Goal: Check status: Check status

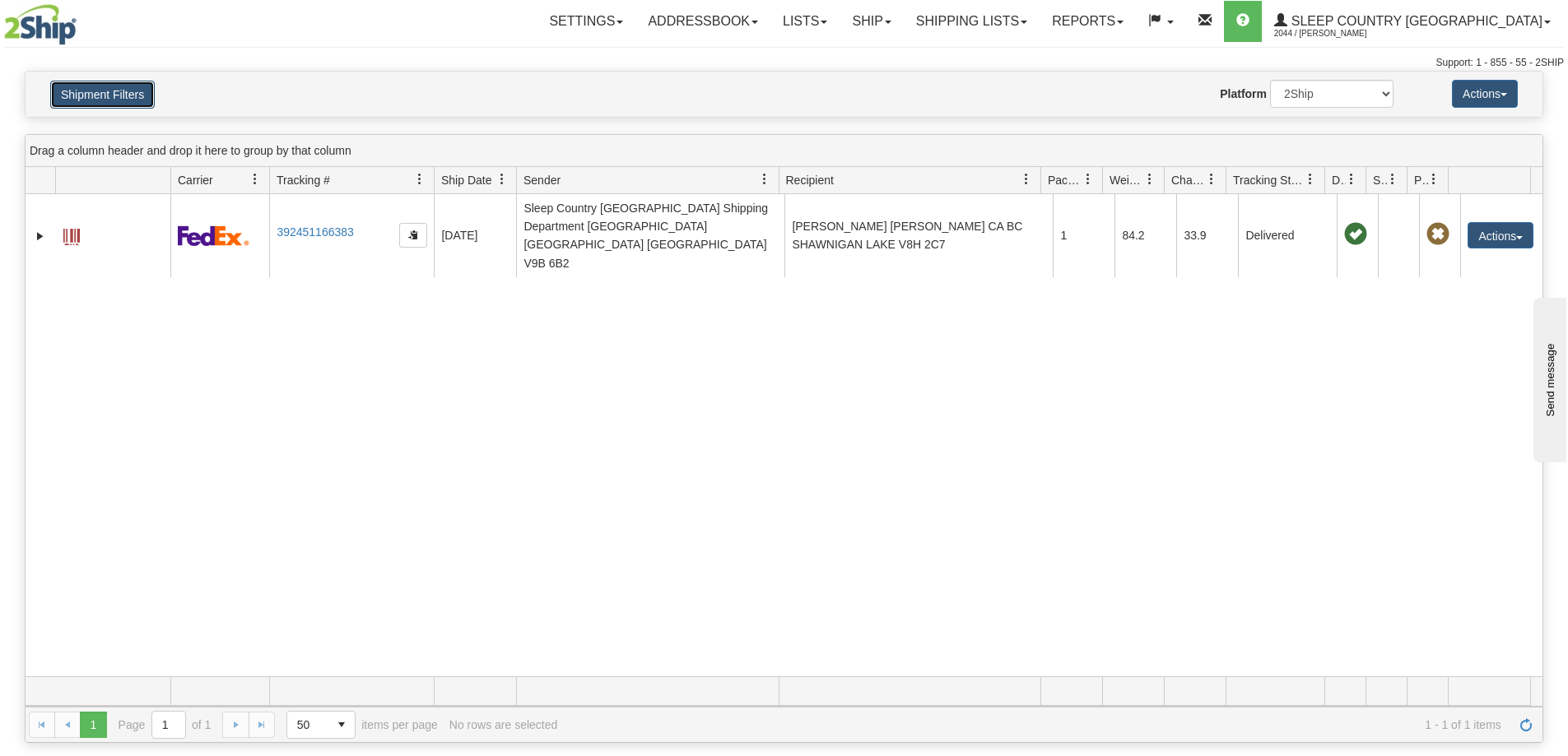
click at [119, 99] on button "Shipment Filters" at bounding box center [102, 94] width 104 height 28
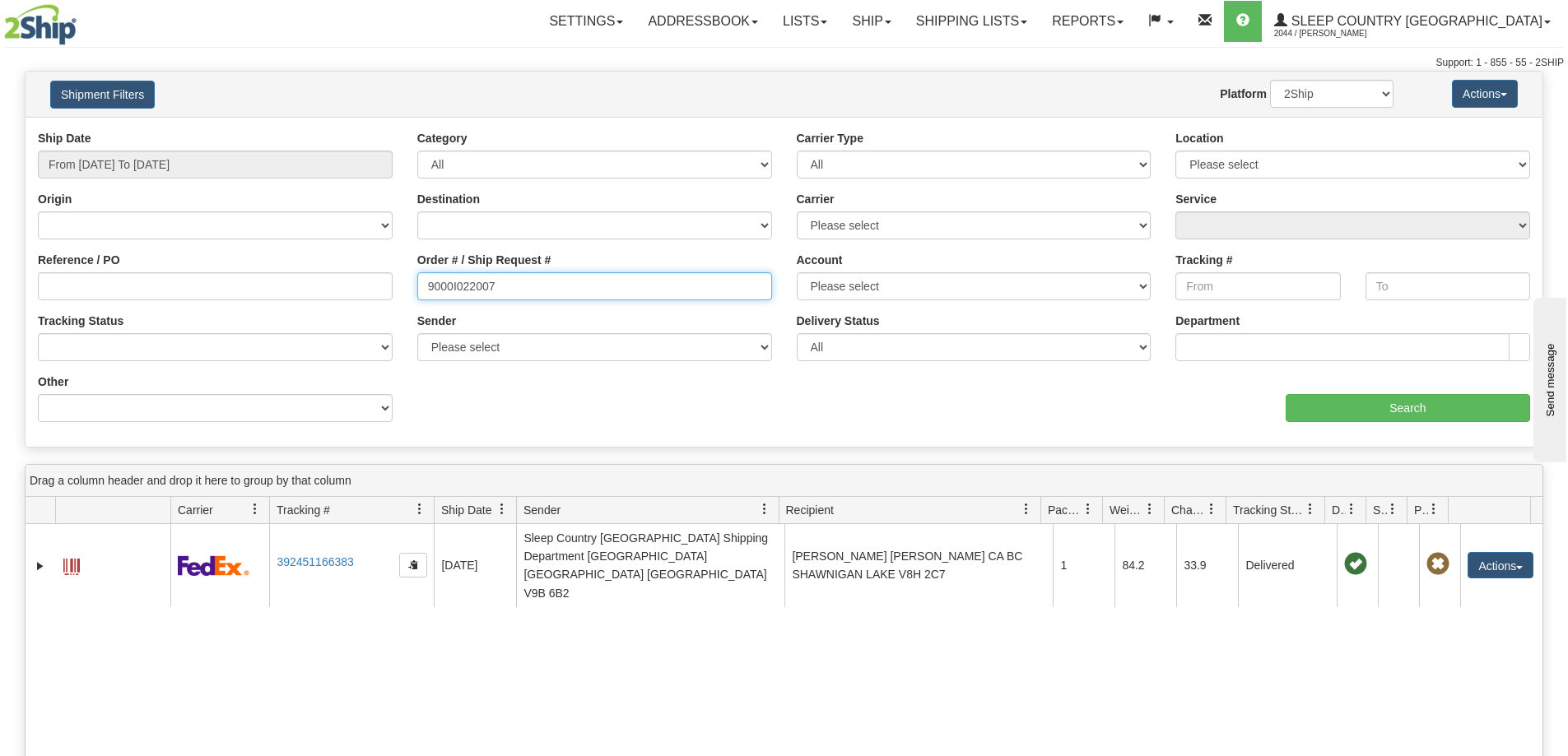
click at [523, 297] on input "9000I022007" at bounding box center [595, 286] width 355 height 28
paste input "77200"
type input "9000I077200"
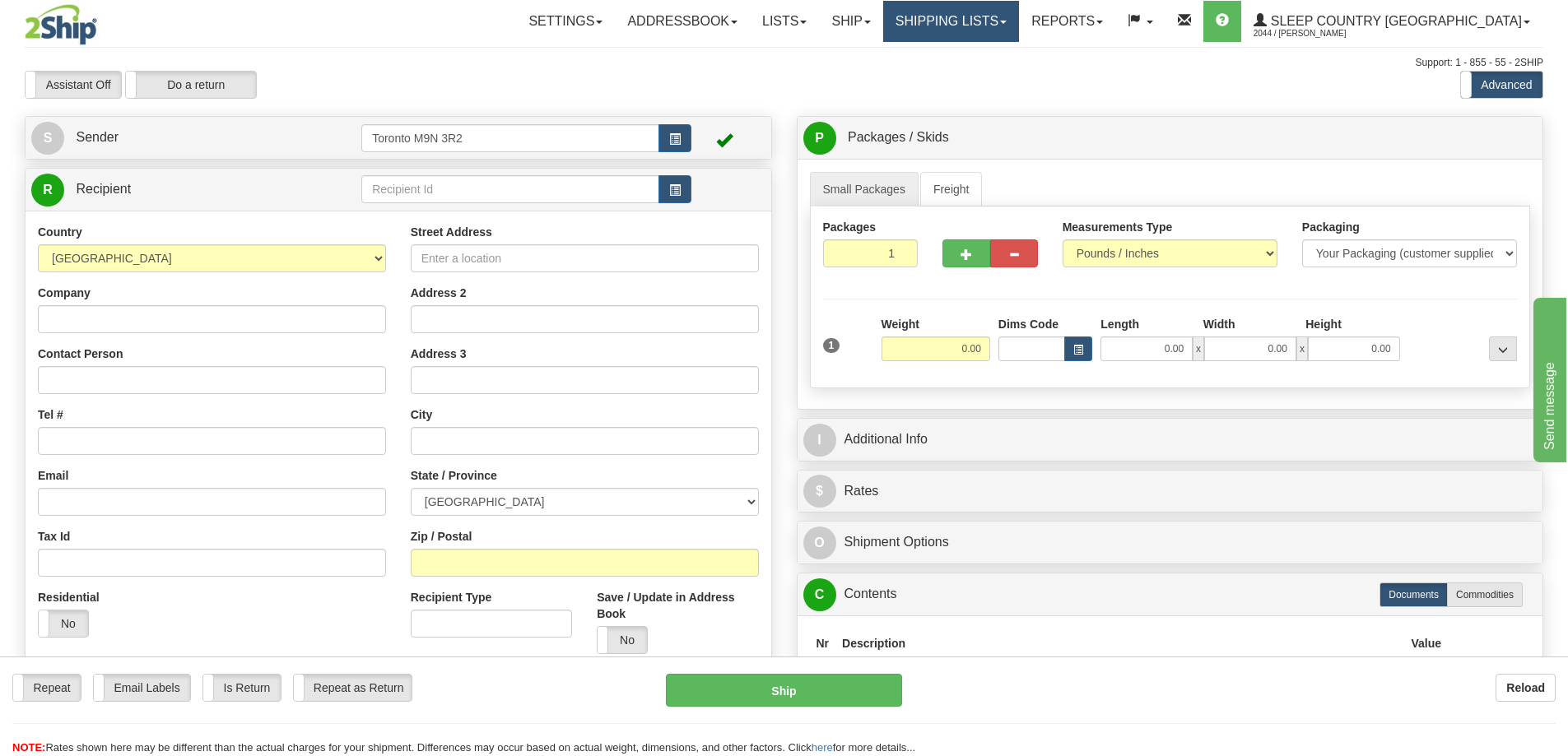
click at [1019, 20] on link "Shipping lists" at bounding box center [951, 21] width 136 height 42
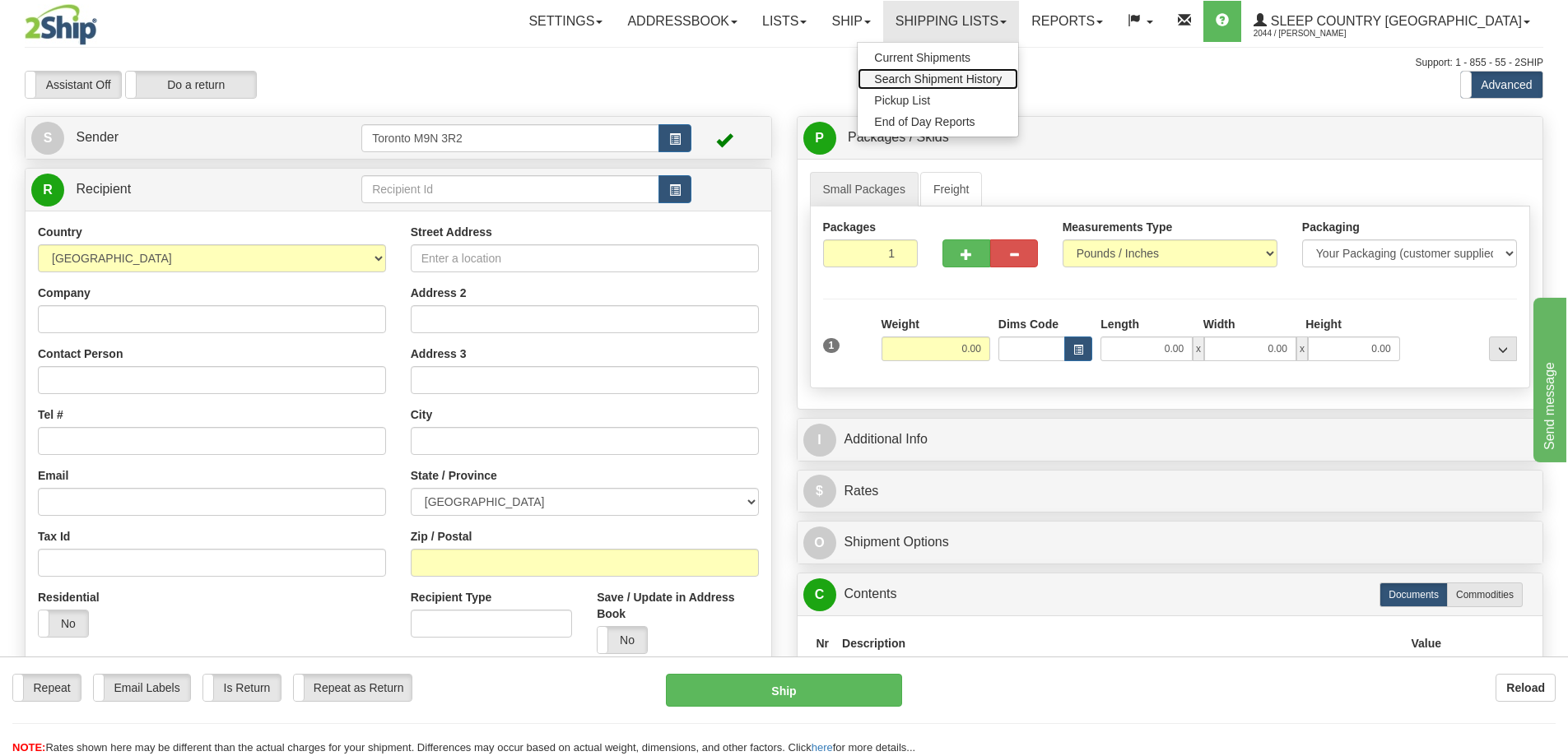
click at [1002, 75] on span "Search Shipment History" at bounding box center [938, 79] width 127 height 13
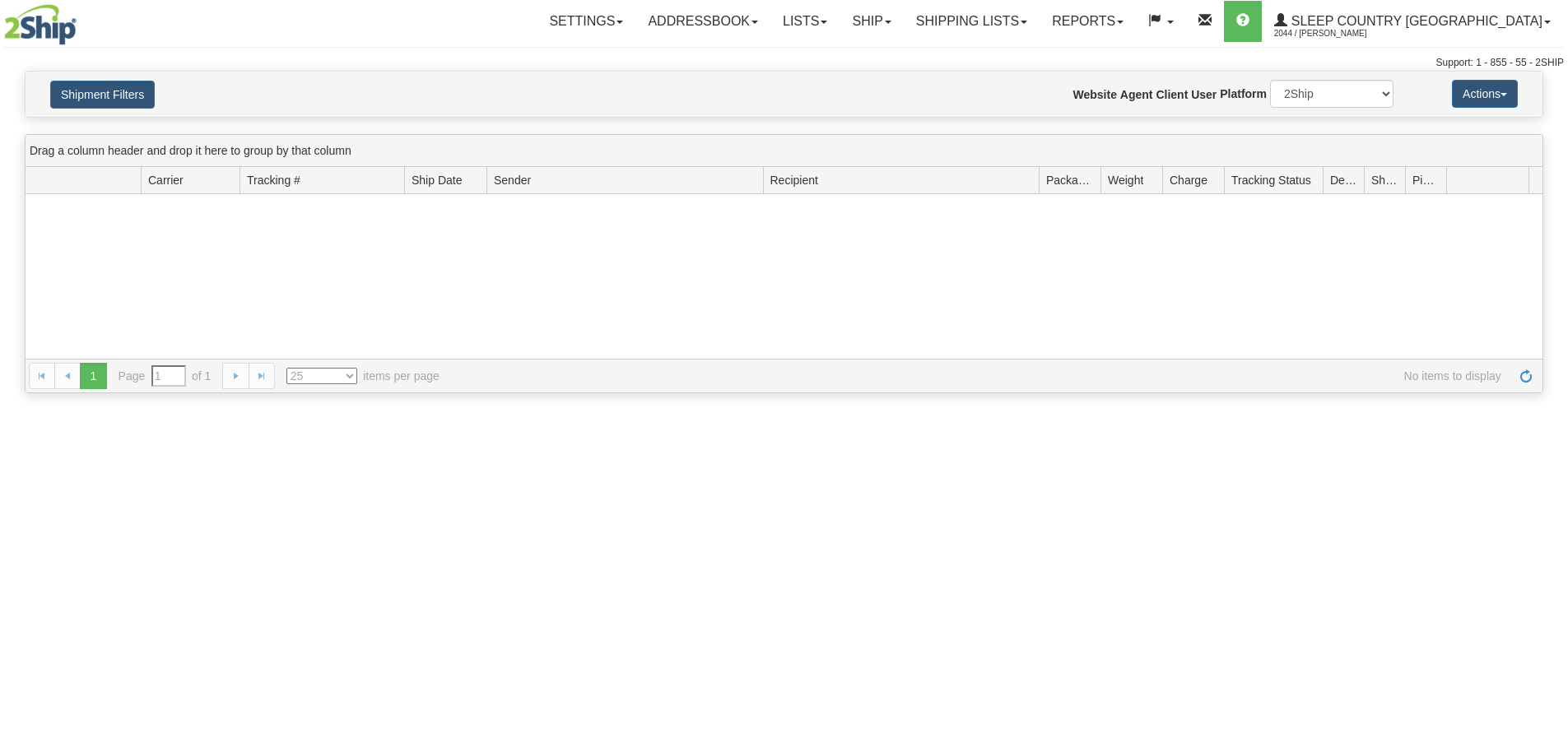
type input "From [DATE] To [DATE]"
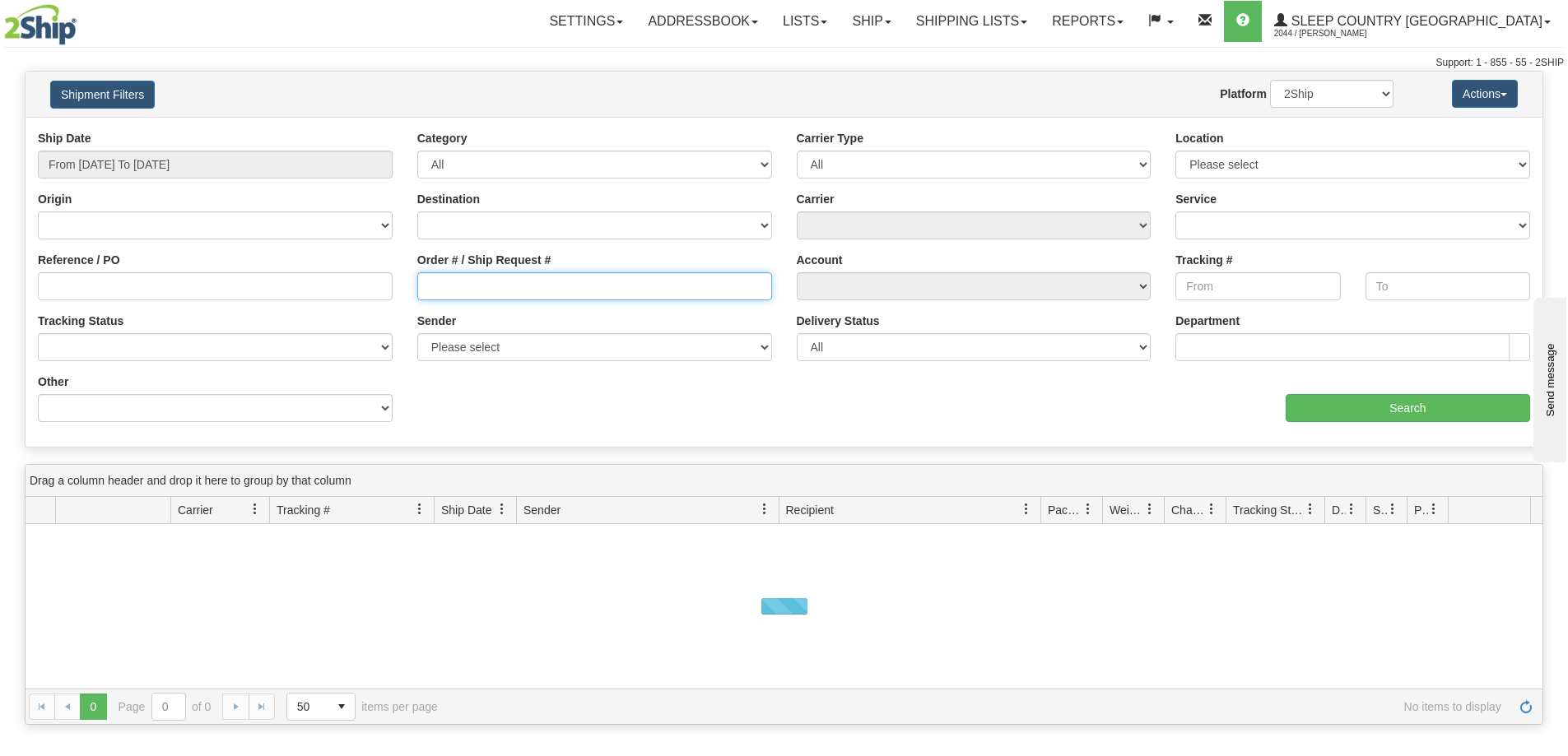
click at [500, 292] on input "Order # / Ship Request #" at bounding box center [595, 286] width 355 height 28
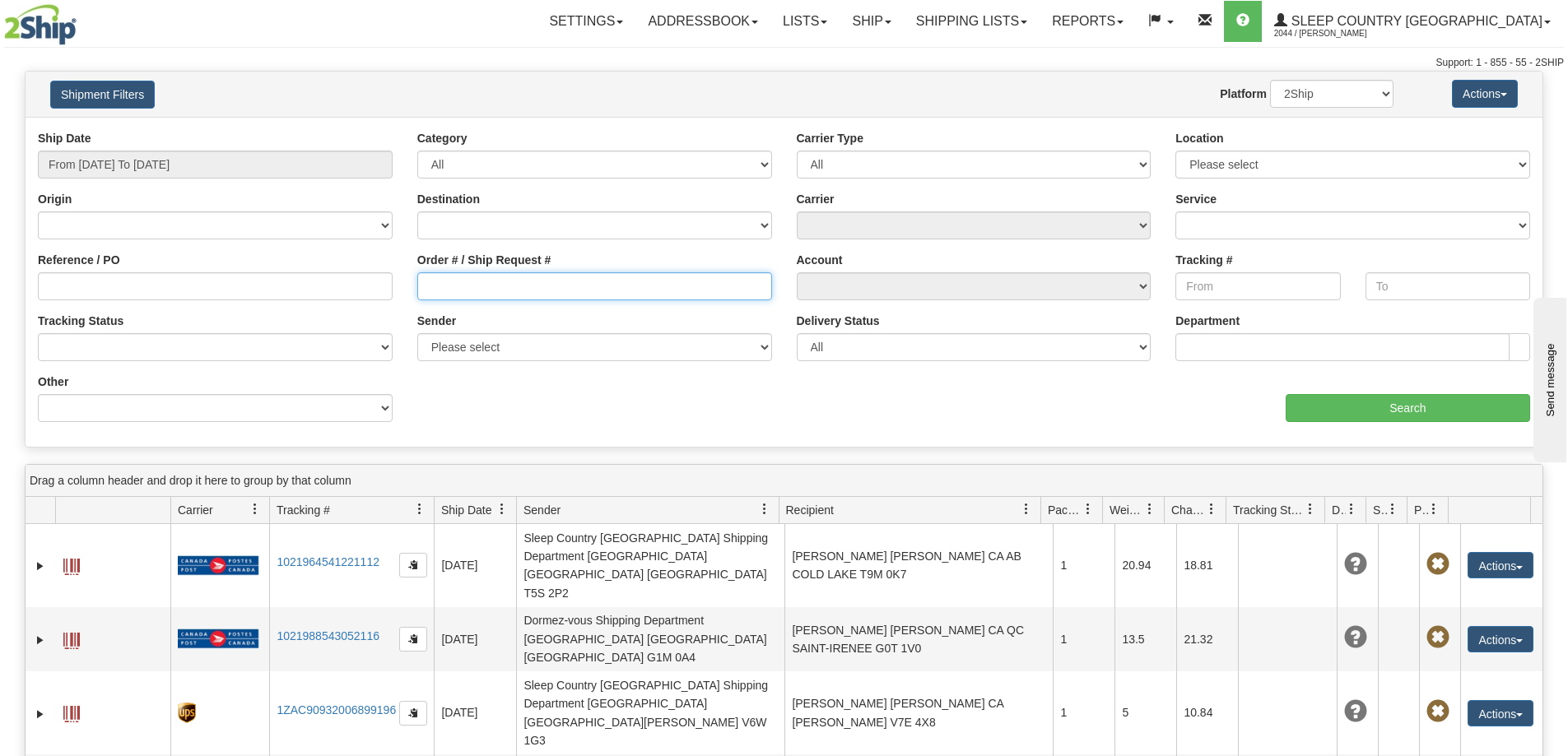
paste input "9000I077200"
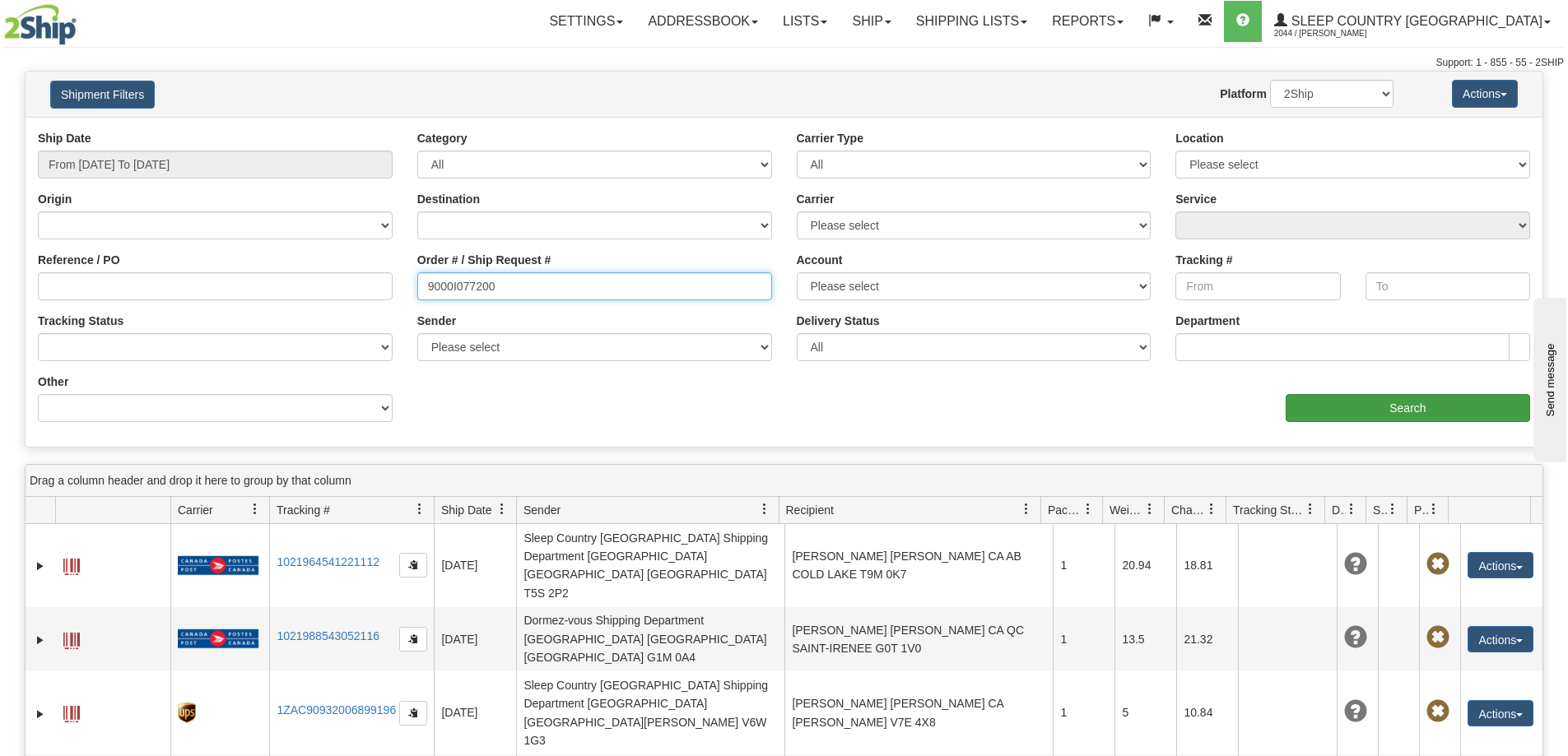
type input "9000I077200"
click at [1395, 404] on input "Search" at bounding box center [1408, 408] width 245 height 28
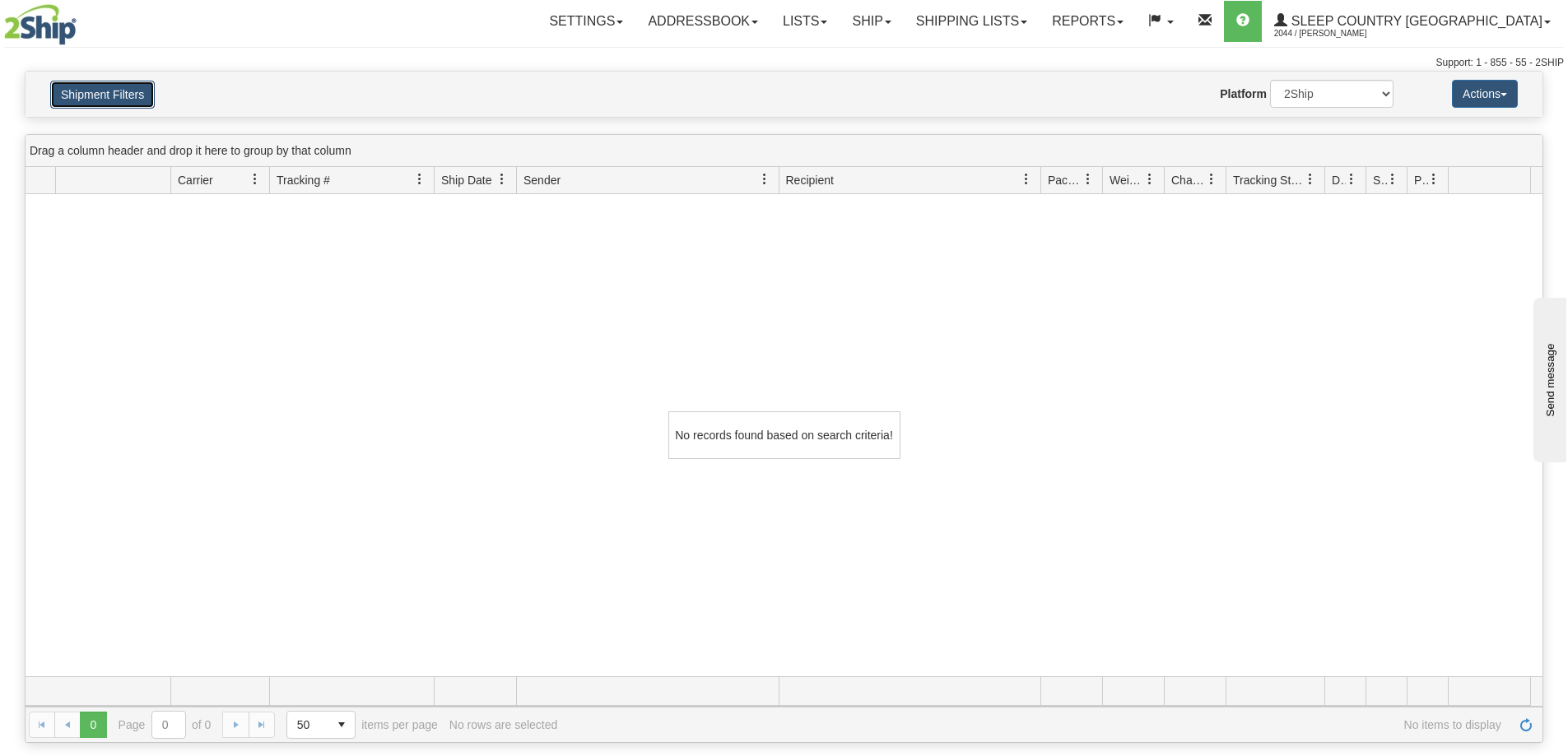
click at [122, 90] on button "Shipment Filters" at bounding box center [102, 94] width 104 height 28
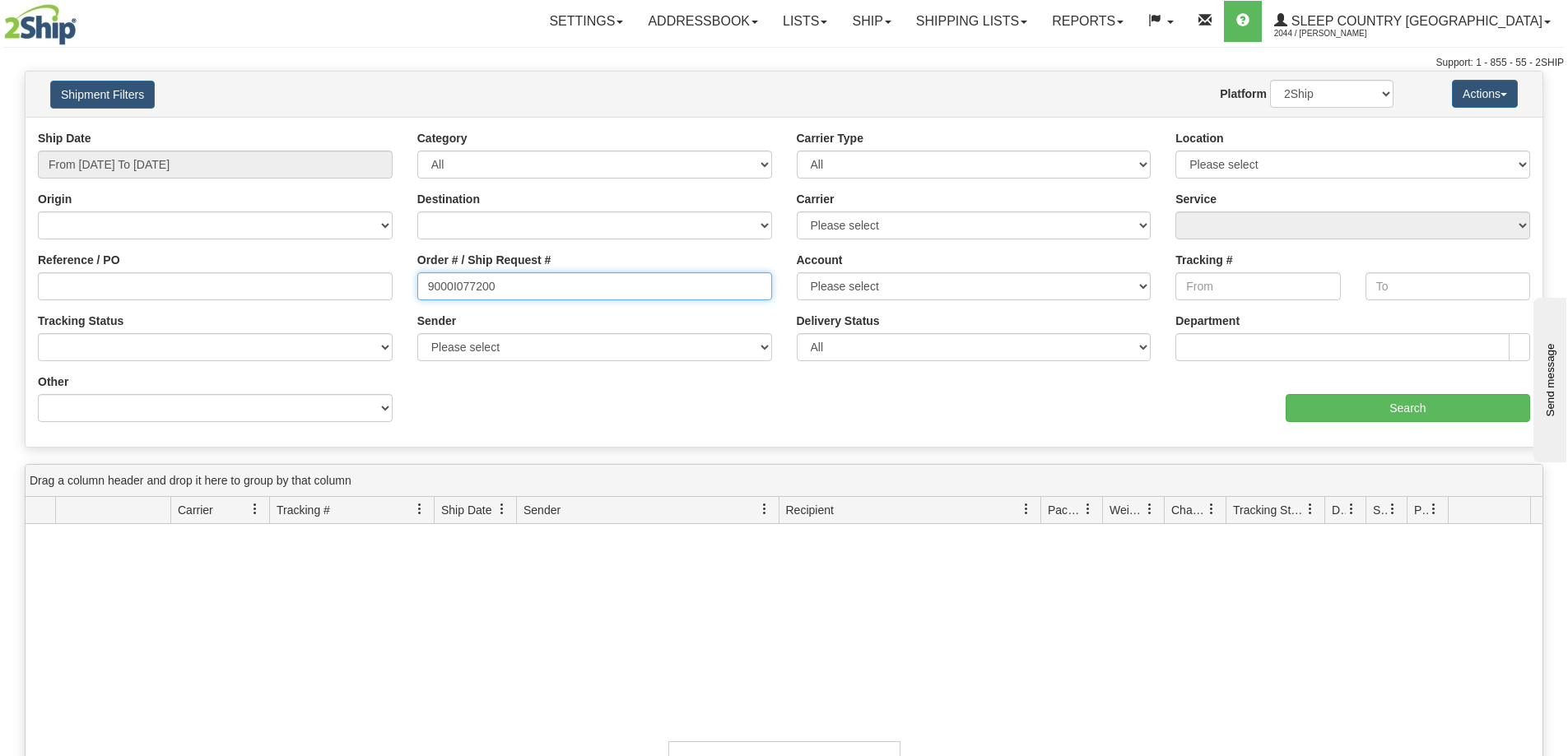
click at [550, 288] on input "9000I077200" at bounding box center [595, 286] width 355 height 28
click at [369, 152] on input "From [DATE] To [DATE]" at bounding box center [216, 165] width 355 height 28
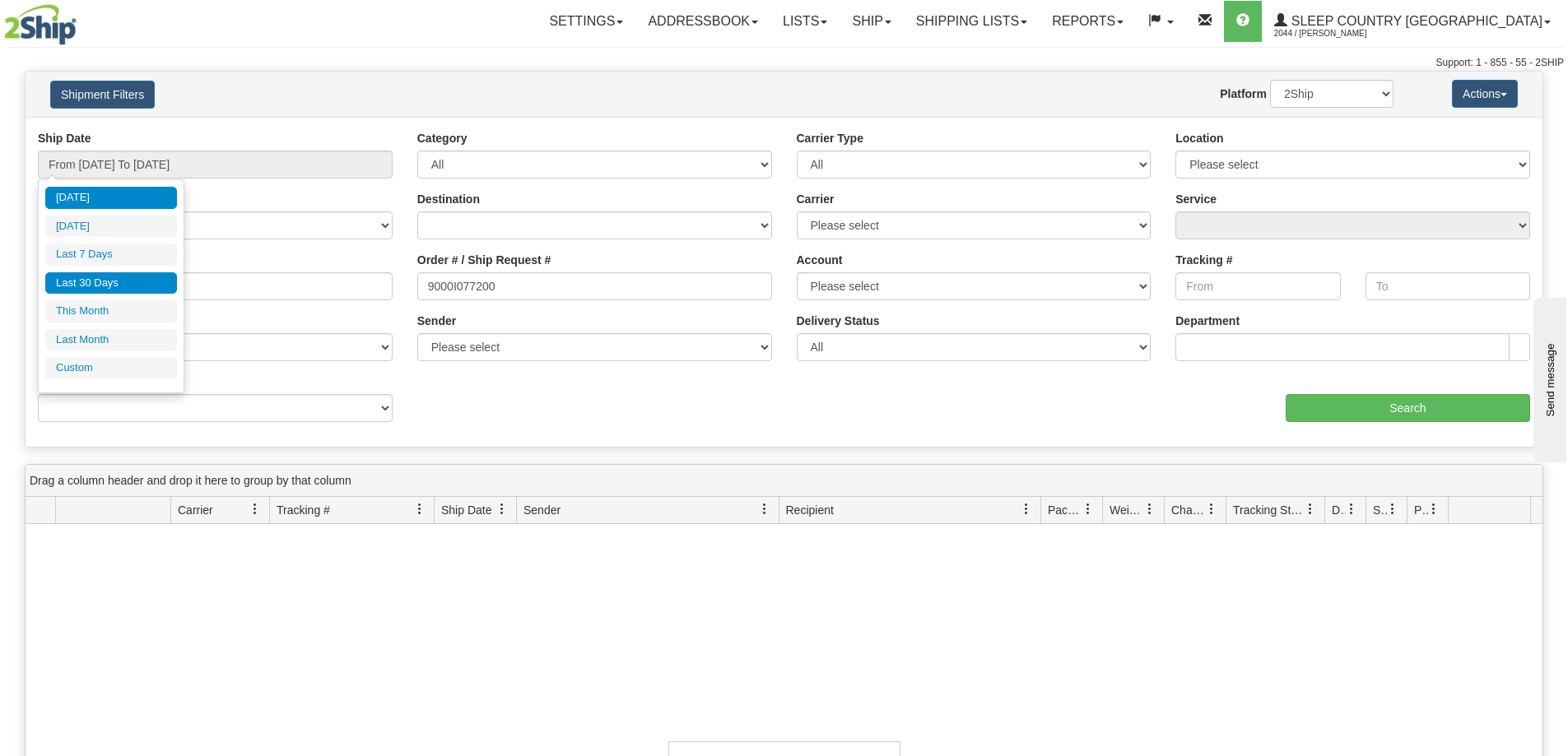
click at [126, 285] on li "Last 30 Days" at bounding box center [110, 283] width 132 height 22
type input "From [DATE] To [DATE]"
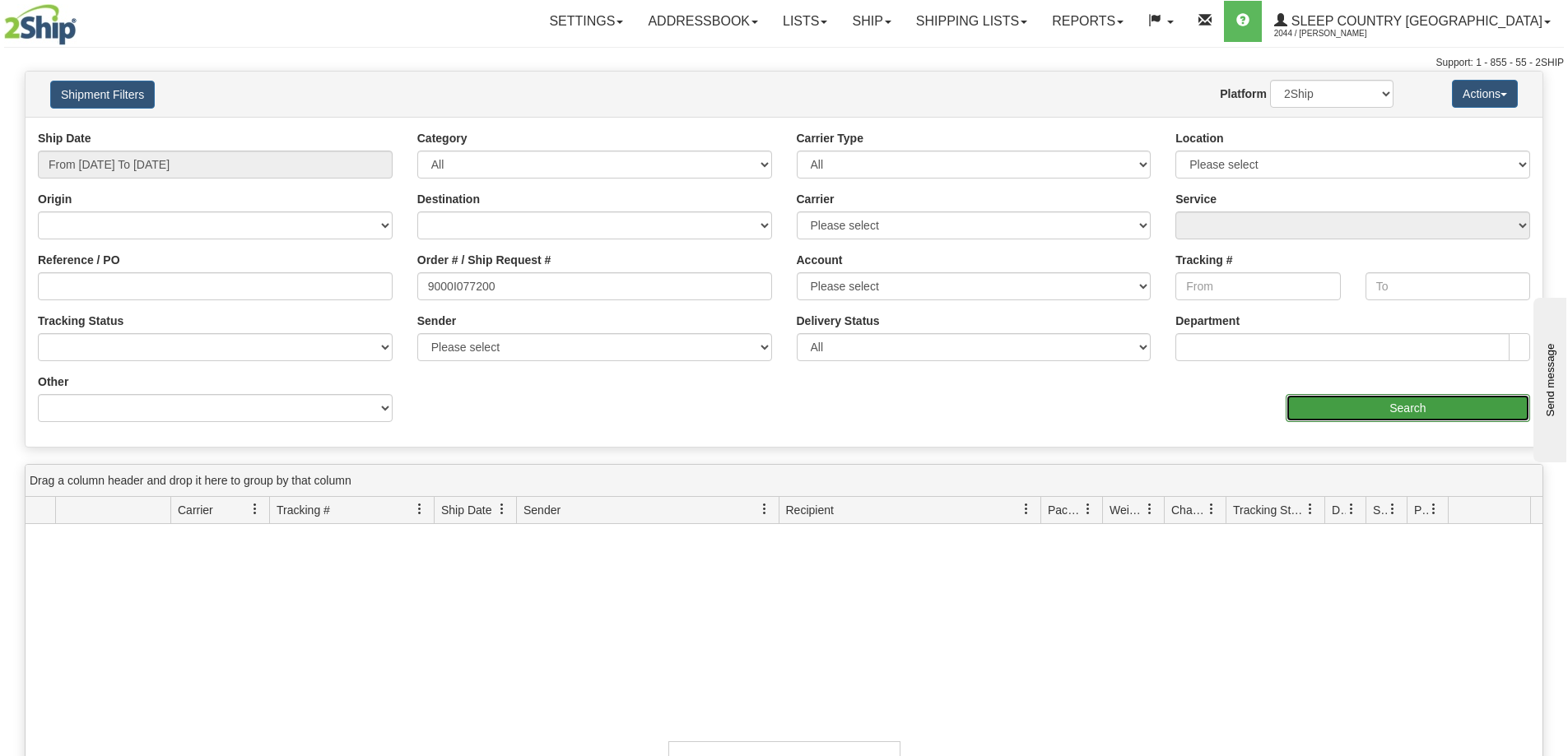
click at [1373, 396] on input "Search" at bounding box center [1408, 408] width 245 height 28
